Goal: Task Accomplishment & Management: Complete application form

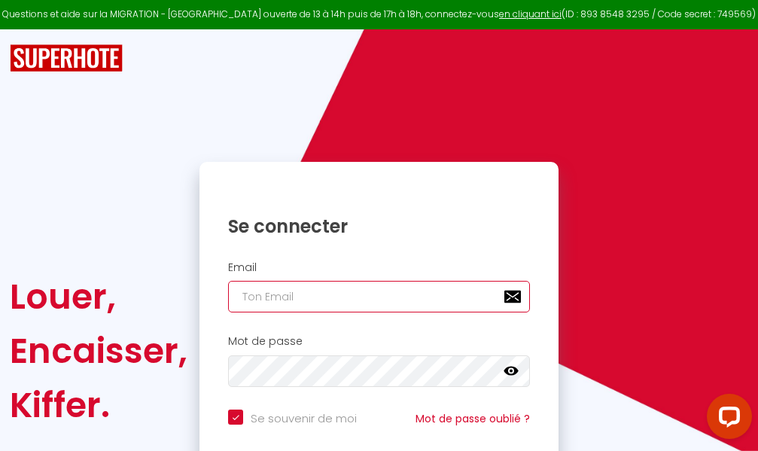
click at [368, 300] on input "email" at bounding box center [379, 297] width 302 height 32
type input "m"
checkbox input "true"
type input "ma"
checkbox input "true"
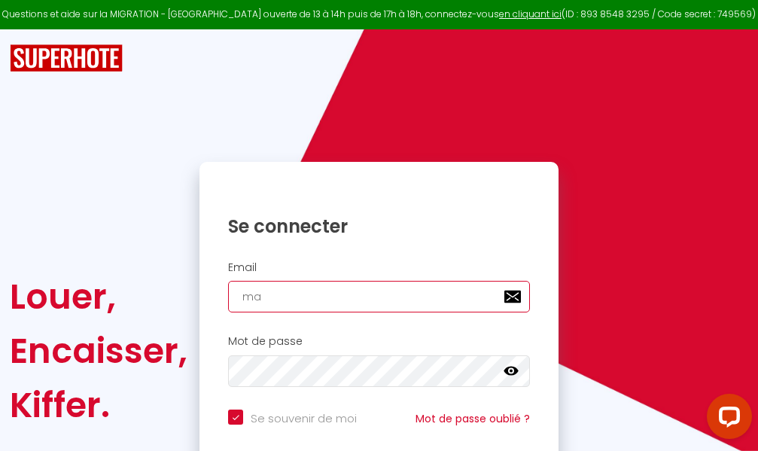
type input "mar"
checkbox input "true"
type input "marc"
checkbox input "true"
type input "marcd"
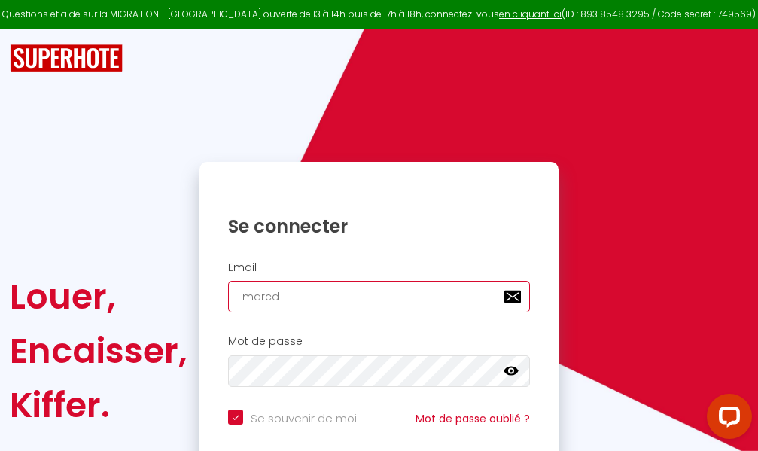
checkbox input "true"
type input "marcdp"
checkbox input "true"
type input "marcdpo"
checkbox input "true"
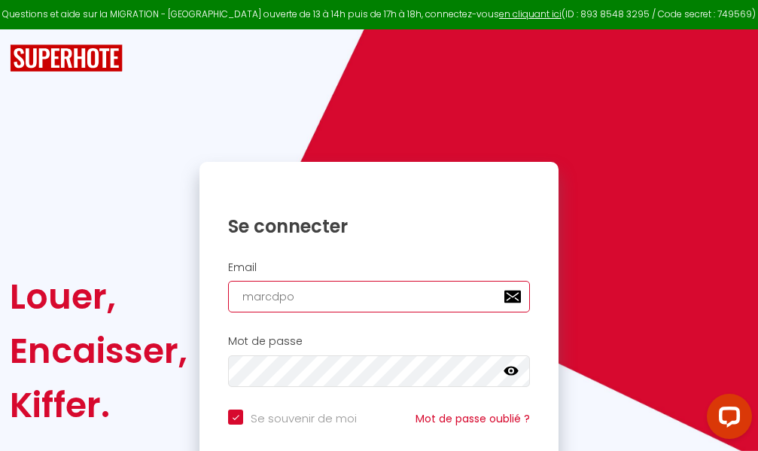
type input "marcdpoz"
checkbox input "true"
type input "marcdpoz."
checkbox input "true"
type input "marcdpoz.l"
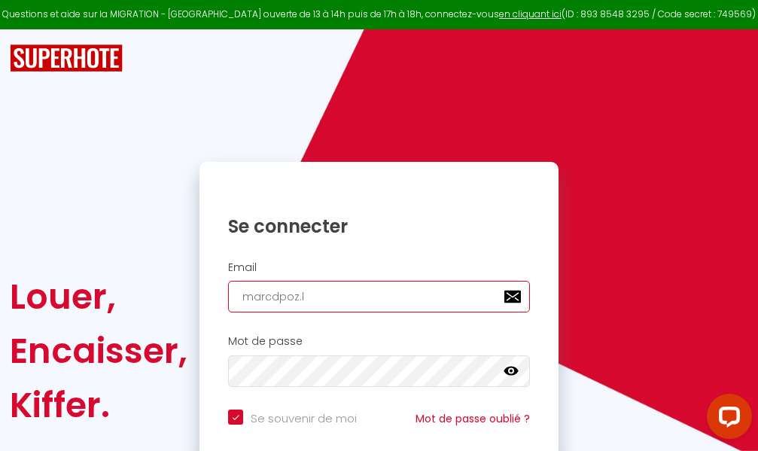
checkbox input "true"
type input "marcdpoz.lo"
checkbox input "true"
type input "marcdpoz.loc"
checkbox input "true"
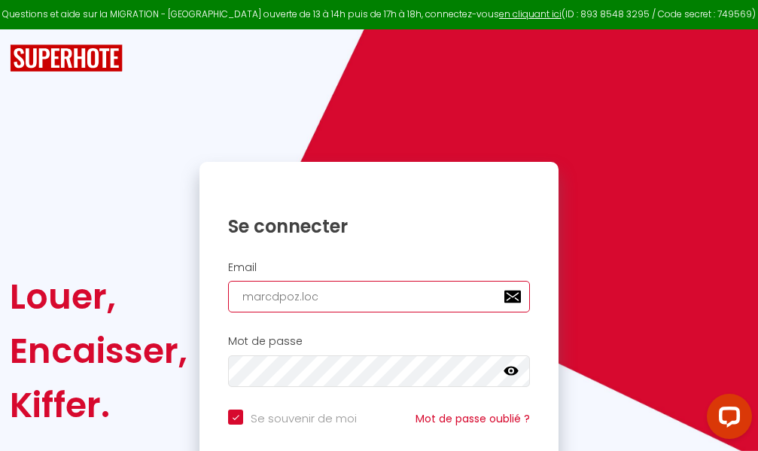
type input "marcdpoz.loca"
checkbox input "true"
type input "marcdpoz.locat"
checkbox input "true"
type input "marcdpoz.locati"
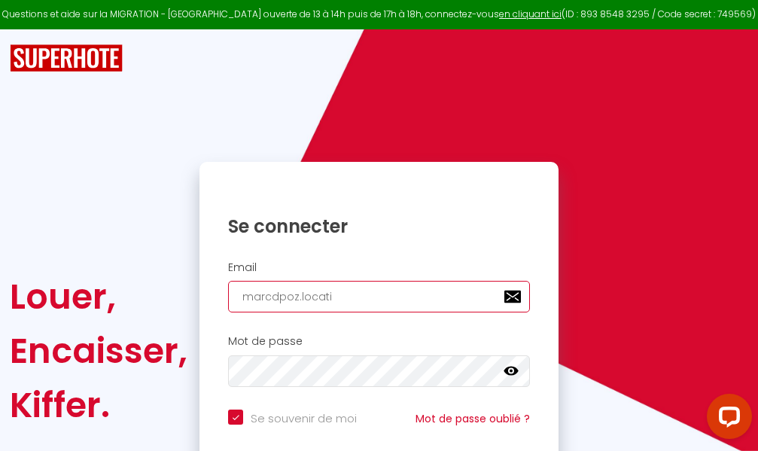
checkbox input "true"
type input "marcdpoz.locatio"
checkbox input "true"
type input "marcdpoz.location"
checkbox input "true"
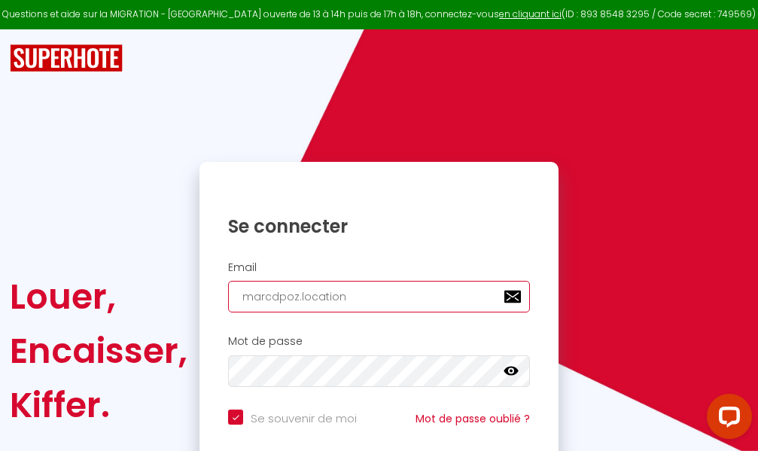
type input "marcdpoz.location@"
checkbox input "true"
type input "marcdpoz.location@g"
checkbox input "true"
type input "marcdpoz.location@gm"
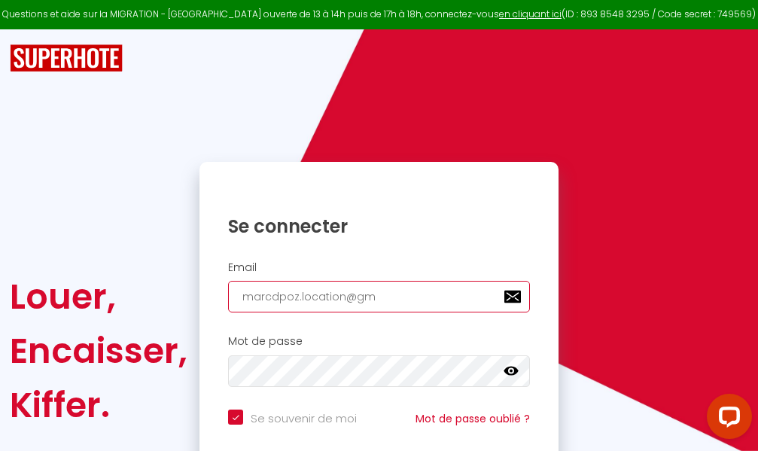
checkbox input "true"
type input "marcdpoz.location@gma"
checkbox input "true"
type input "marcdpoz.location@gmai"
checkbox input "true"
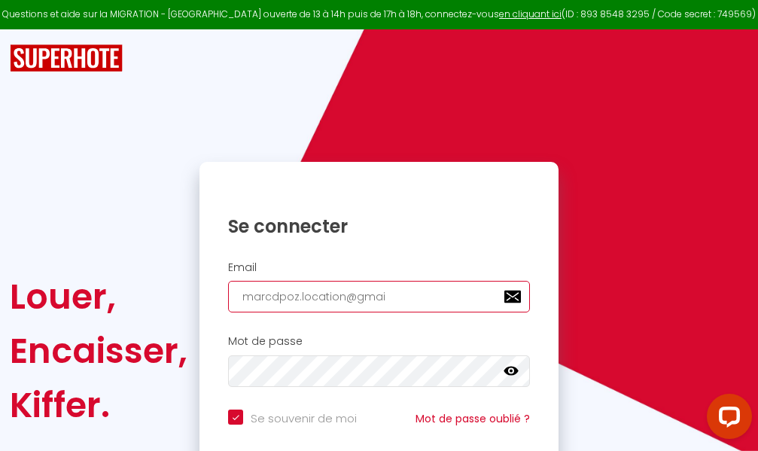
type input "[EMAIL_ADDRESS]"
checkbox input "true"
type input "[EMAIL_ADDRESS]."
checkbox input "true"
type input "marcdpoz.location@gmail.c"
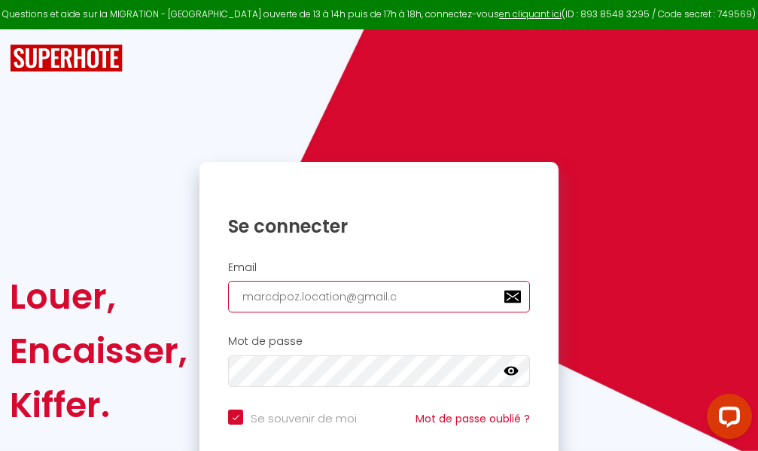
checkbox input "true"
type input "[EMAIL_ADDRESS][DOMAIN_NAME]"
checkbox input "true"
type input "[EMAIL_ADDRESS][DOMAIN_NAME]"
checkbox input "true"
